Goal: Task Accomplishment & Management: Manage account settings

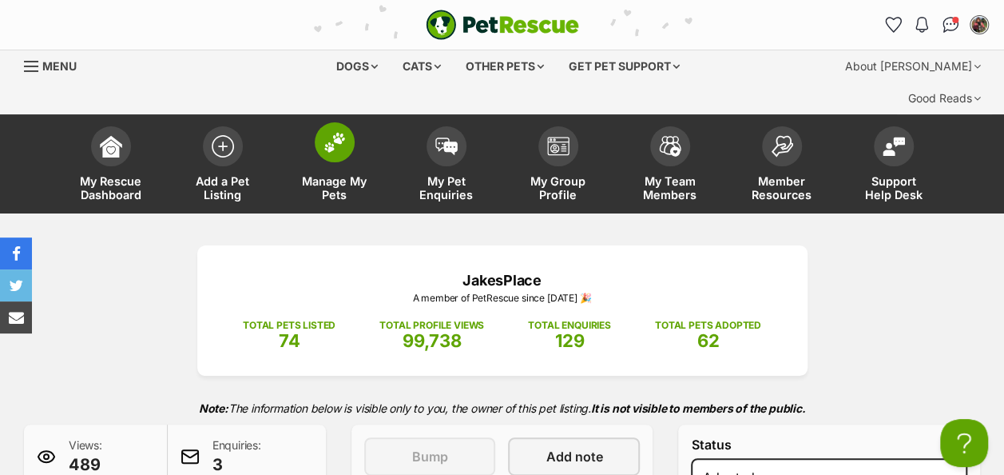
click at [317, 174] on span "Manage My Pets" at bounding box center [335, 187] width 72 height 27
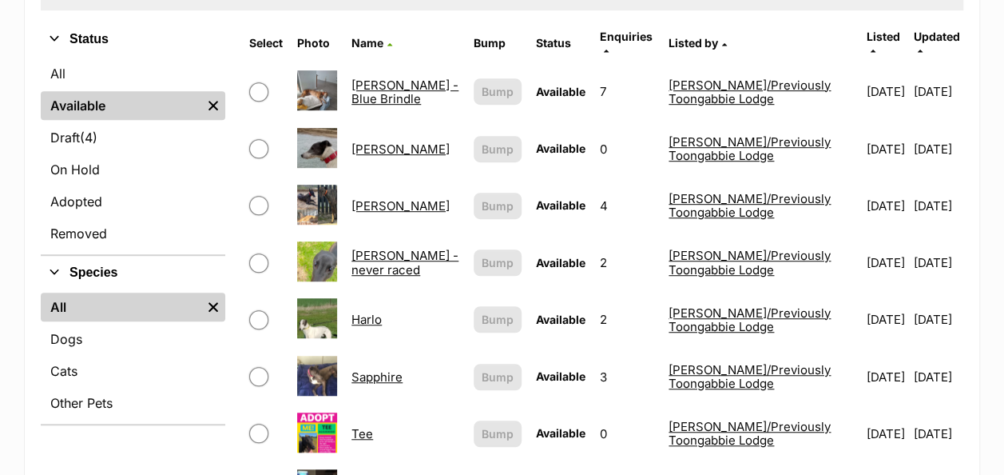
scroll to position [479, 0]
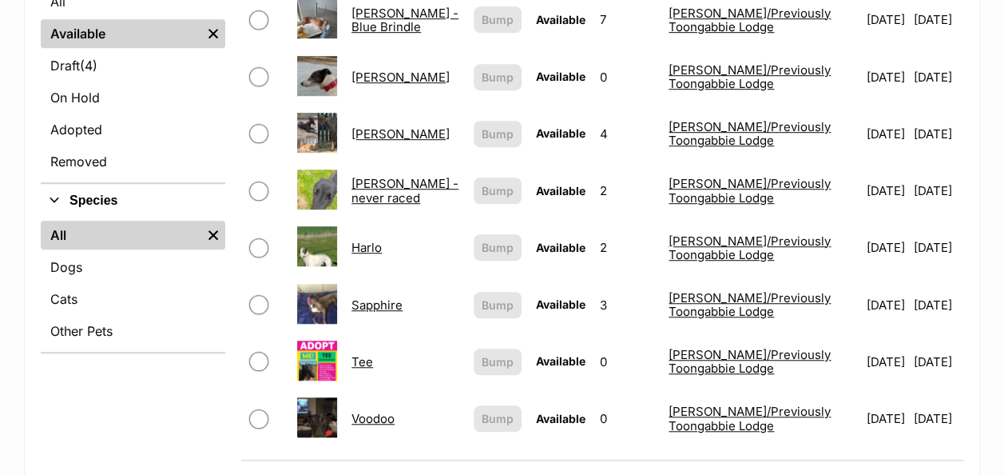
click at [258, 295] on input "checkbox" at bounding box center [258, 304] width 19 height 19
checkbox input "true"
click at [380, 297] on link "Sapphire" at bounding box center [377, 304] width 51 height 15
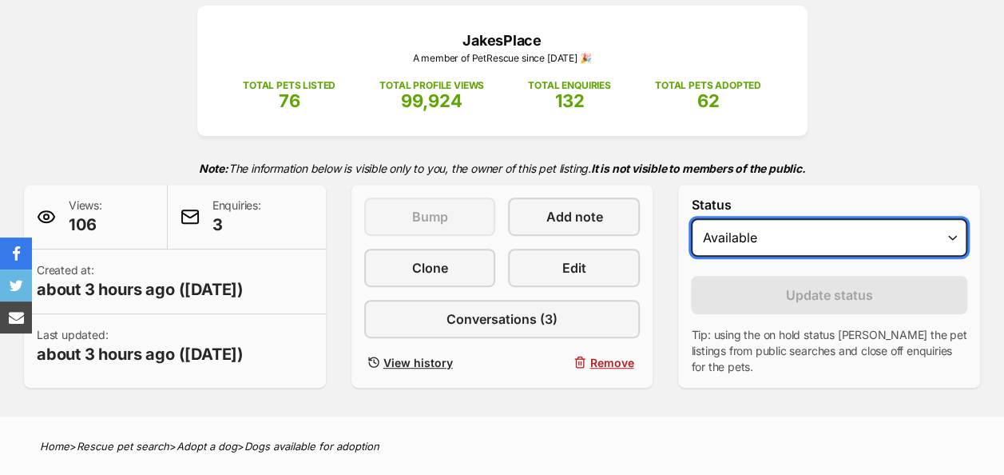
click at [777, 218] on select "Draft - not available as listing has enquires Available On hold Adopted" at bounding box center [829, 237] width 276 height 38
select select "rehomed"
click at [691, 218] on select "Draft - not available as listing has enquires Available On hold Adopted" at bounding box center [829, 237] width 276 height 38
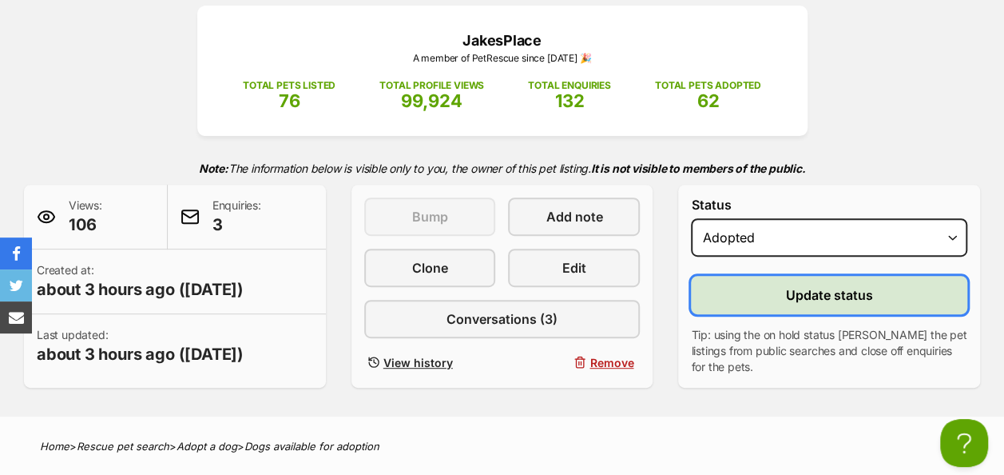
click at [748, 276] on button "Update status" at bounding box center [829, 295] width 276 height 38
